Goal: Information Seeking & Learning: Understand process/instructions

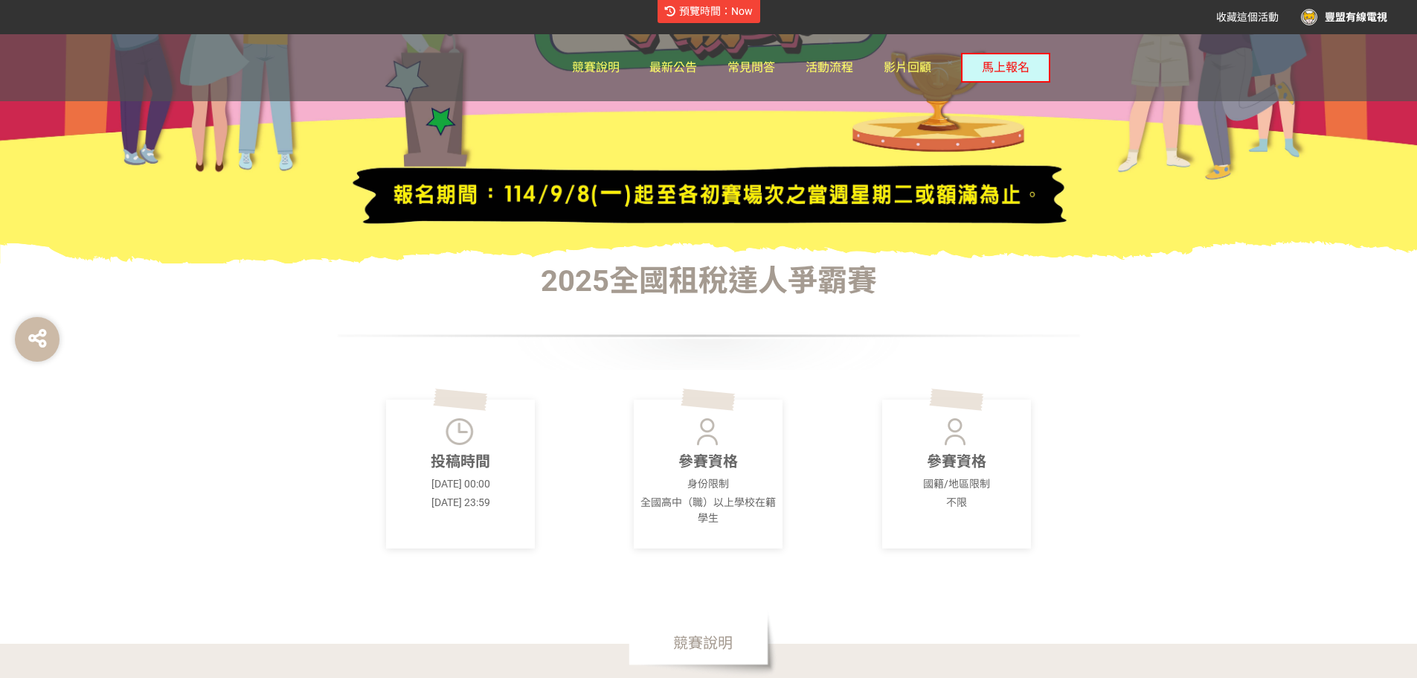
scroll to position [298, 0]
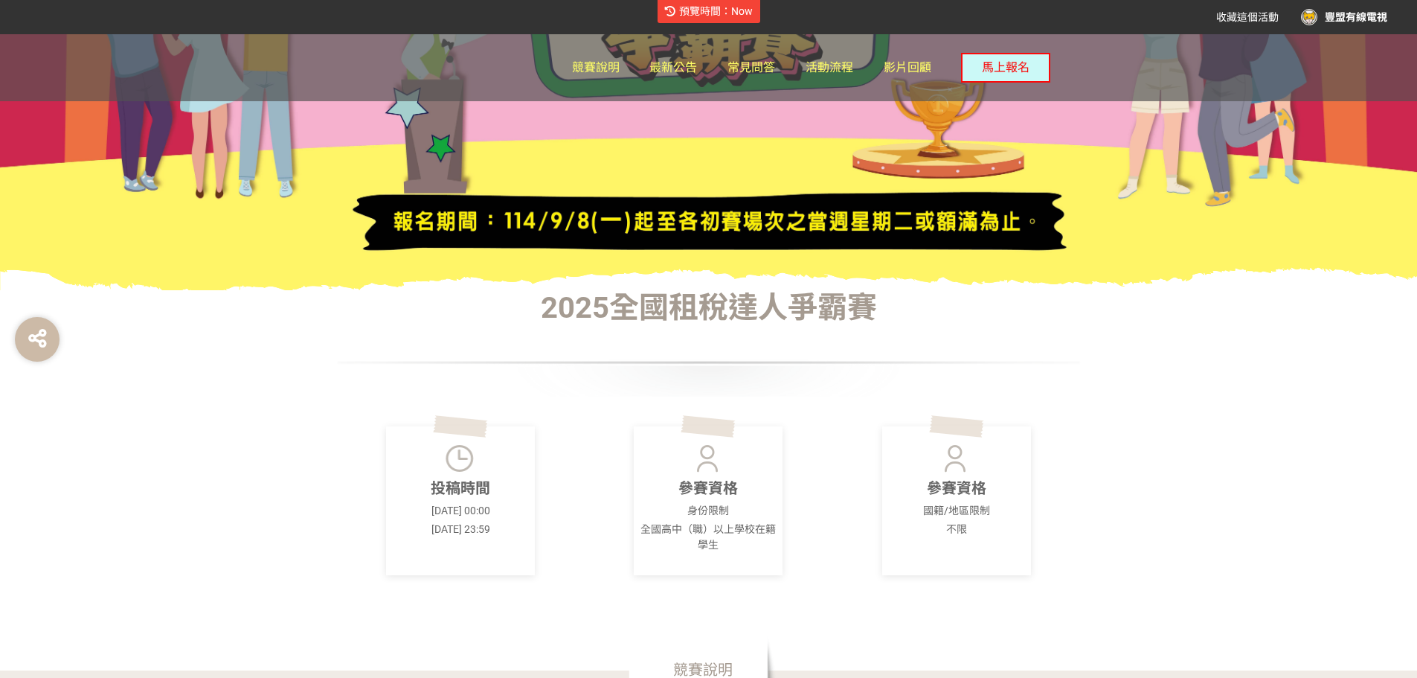
click at [1384, 19] on div "豐盟有線電視" at bounding box center [1344, 17] width 86 height 16
click at [1384, 19] on div at bounding box center [708, 339] width 1417 height 678
click at [1384, 19] on div "豐盟有線電視" at bounding box center [1344, 17] width 86 height 16
click at [1356, 87] on link "帳號設定" at bounding box center [1351, 92] width 42 height 12
click at [1367, 89] on link "帳號設定" at bounding box center [1351, 92] width 42 height 12
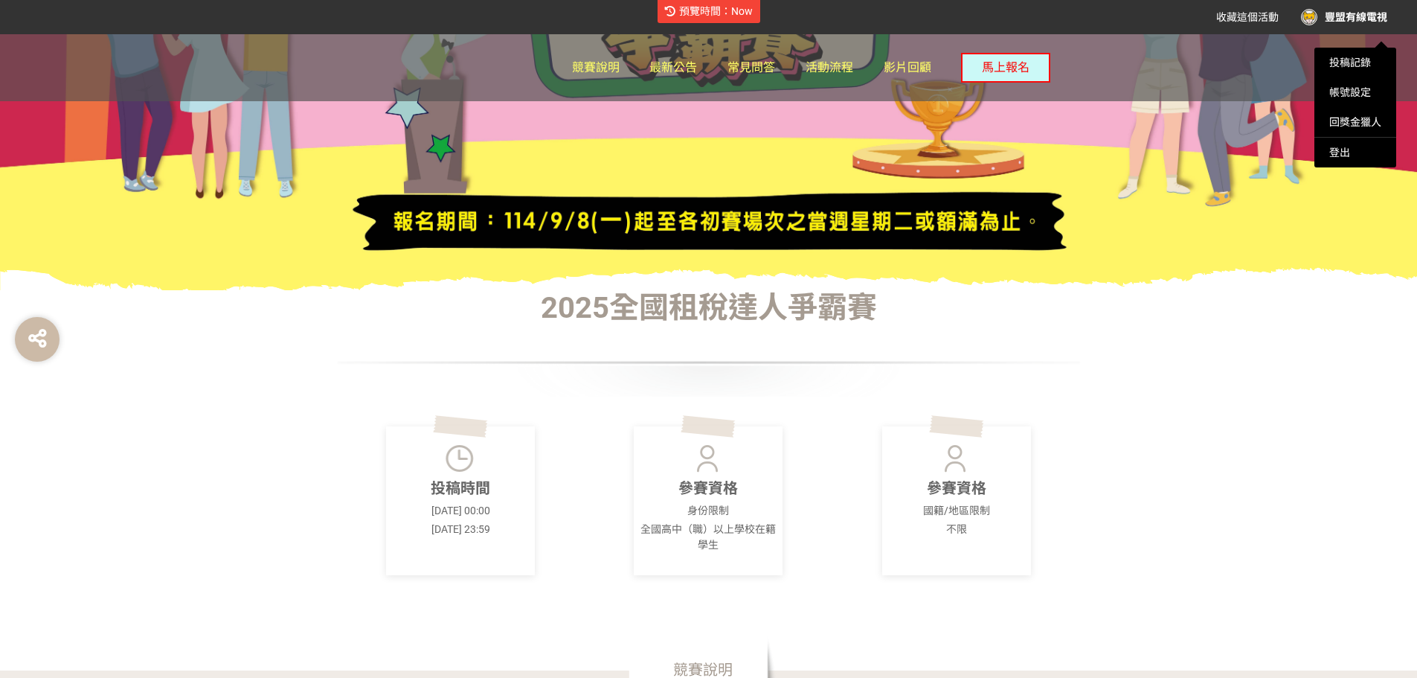
click at [612, 65] on div at bounding box center [708, 339] width 1417 height 678
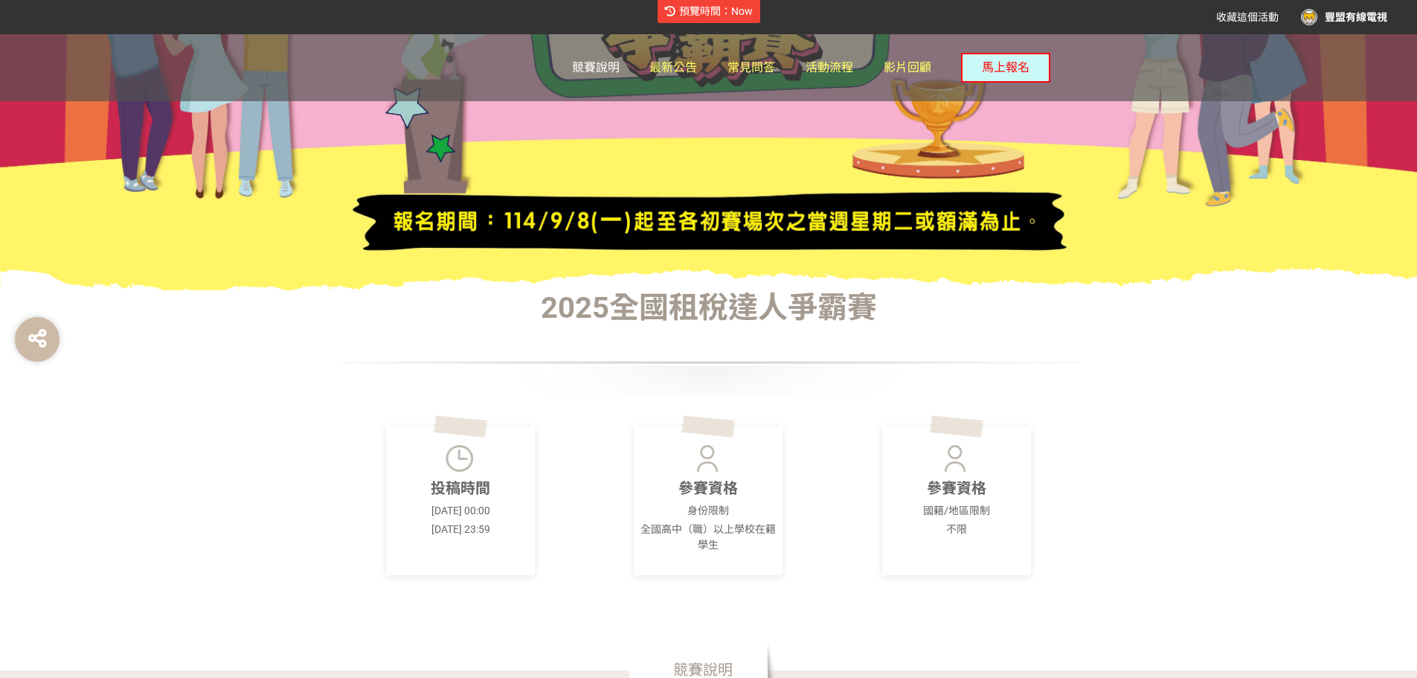
click at [612, 65] on span "競賽說明" at bounding box center [596, 67] width 48 height 14
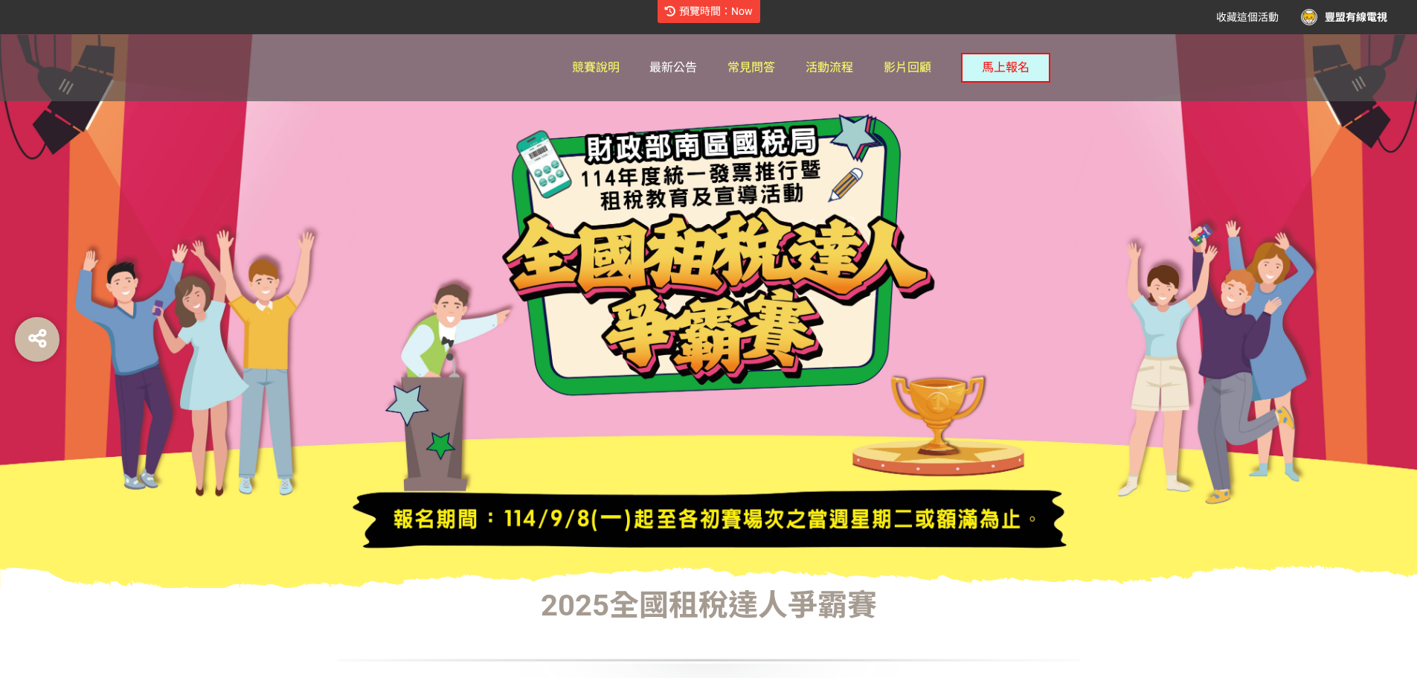
click at [673, 65] on span "最新公告" at bounding box center [674, 67] width 48 height 14
click at [747, 65] on span "常見問答" at bounding box center [752, 67] width 48 height 14
click at [1358, 13] on div "豐盟有線電視" at bounding box center [1344, 17] width 86 height 16
click at [1364, 90] on link "帳號設定" at bounding box center [1351, 92] width 42 height 12
